Goal: Task Accomplishment & Management: Complete application form

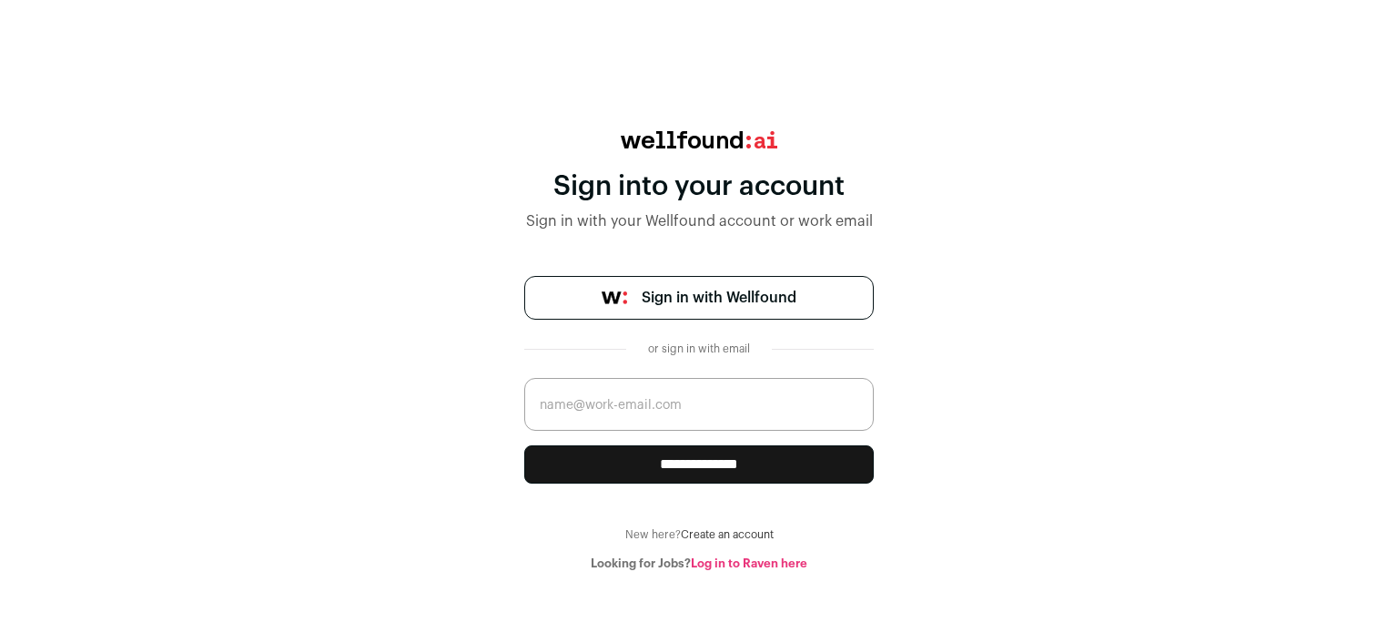
click at [722, 293] on span "Sign in with Wellfound" at bounding box center [719, 298] width 155 height 22
click at [728, 567] on link "Log in to Raven here" at bounding box center [749, 563] width 117 height 12
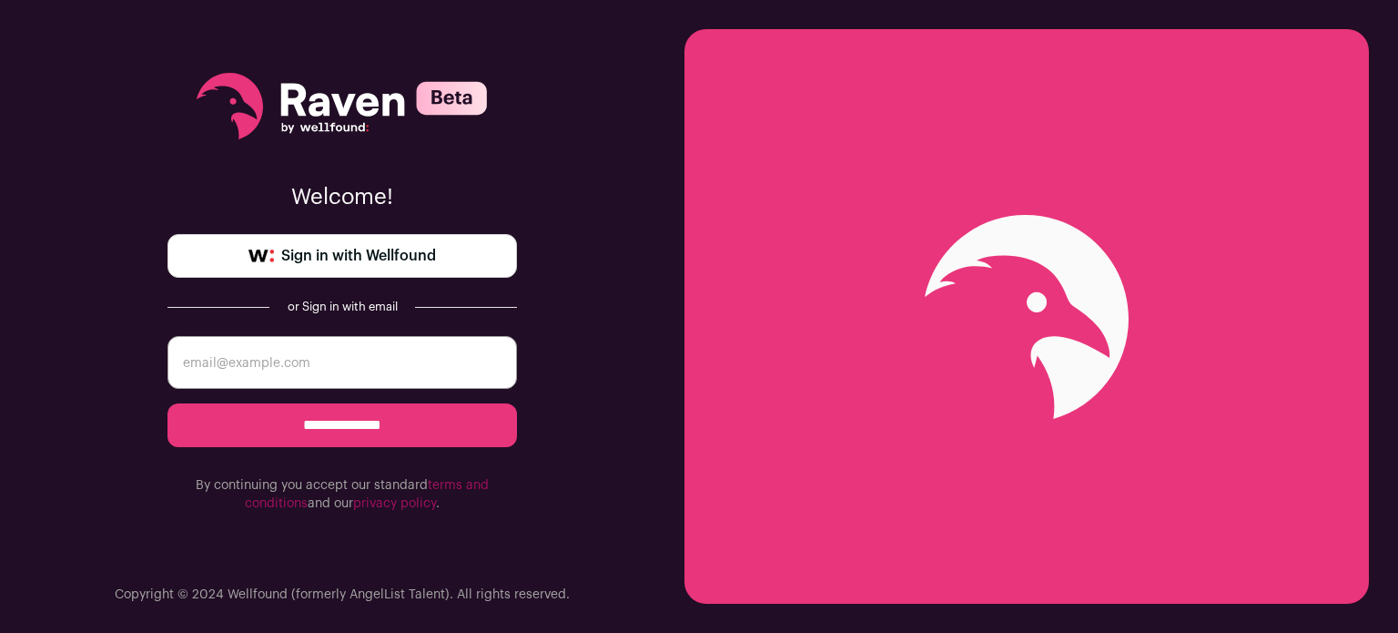
click at [368, 254] on span "Sign in with Wellfound" at bounding box center [358, 256] width 155 height 22
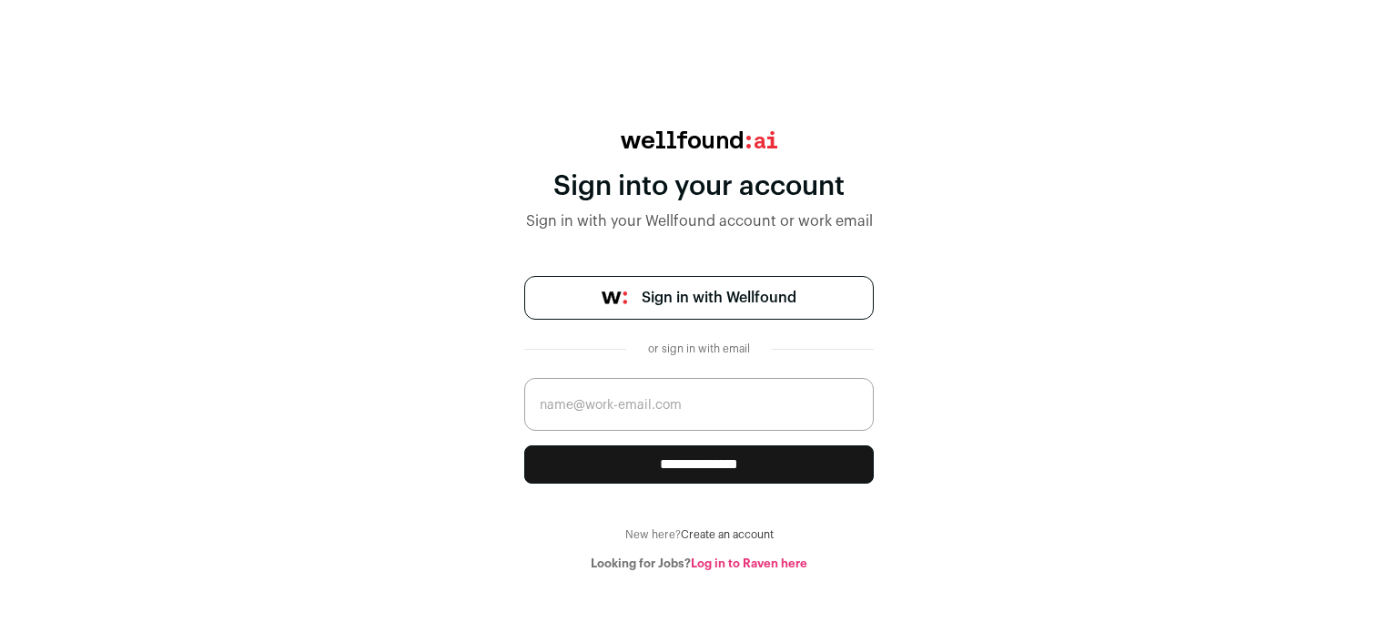
click at [685, 537] on link "Create an account" at bounding box center [727, 534] width 93 height 11
